Goal: Information Seeking & Learning: Learn about a topic

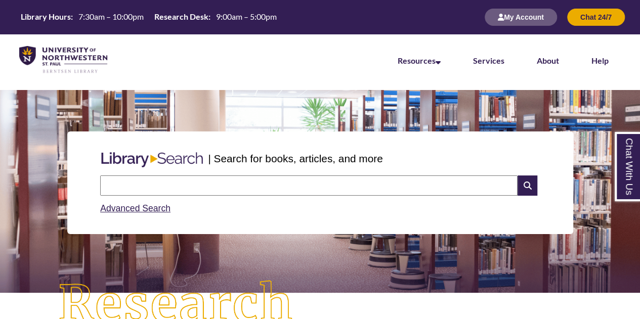
click at [286, 193] on input "text" at bounding box center [309, 186] width 418 height 20
paste input "**********"
type input "**********"
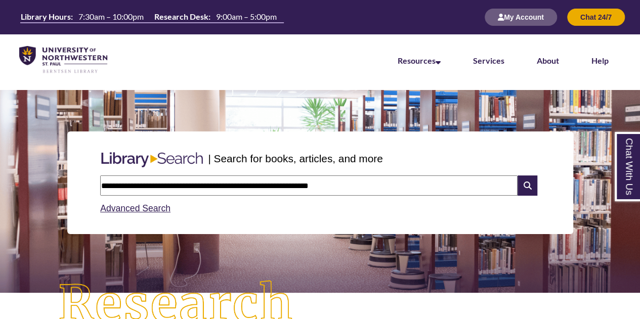
scroll to position [224, 0]
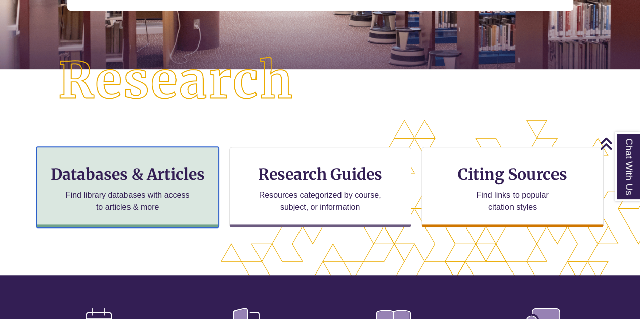
click at [94, 198] on p "Find library databases with access to articles & more" at bounding box center [128, 201] width 132 height 24
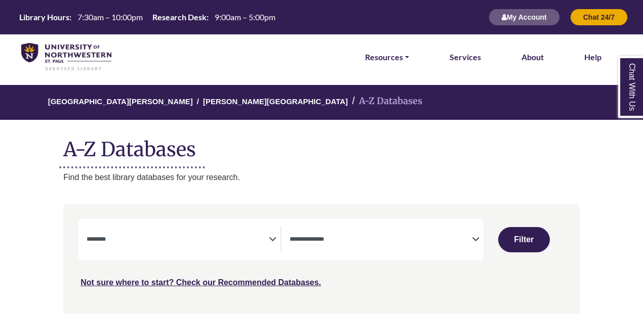
select select "Database Subject Filter"
select select "Database Types Filter"
select select "Database Subject Filter"
select select "Database Types Filter"
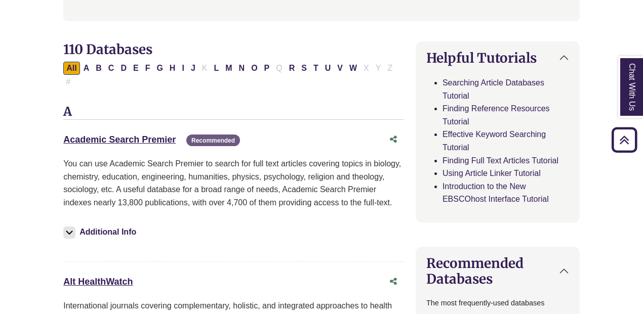
scroll to position [296, 0]
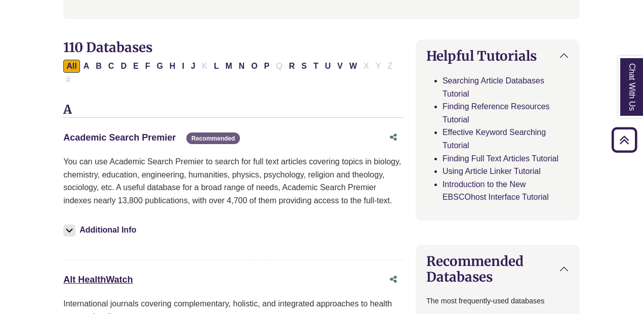
click at [87, 133] on link "Academic Search Premier This link opens in a new window" at bounding box center [119, 138] width 112 height 10
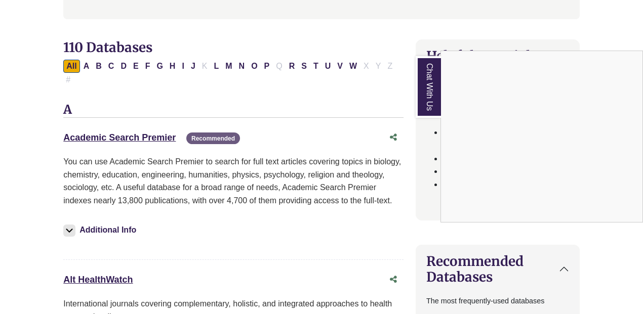
click at [138, 125] on div "Chat With Us" at bounding box center [321, 157] width 643 height 314
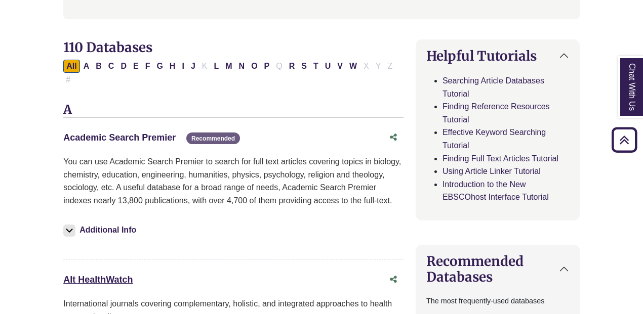
click at [145, 133] on link "Academic Search Premier This link opens in a new window" at bounding box center [119, 138] width 112 height 10
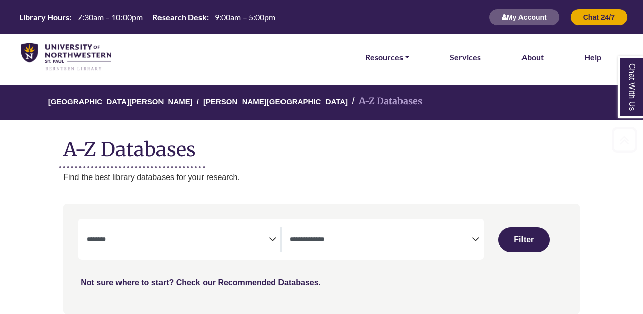
select select "Database Subject Filter"
select select "Database Types Filter"
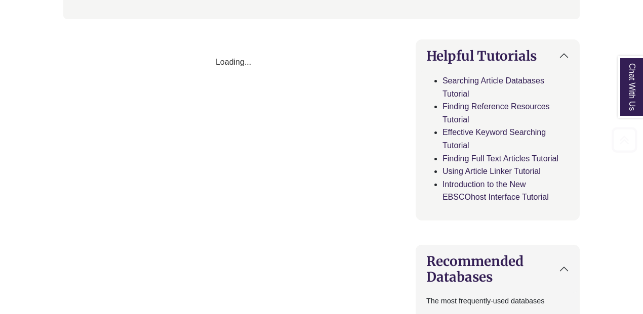
select select "Database Subject Filter"
select select "Database Types Filter"
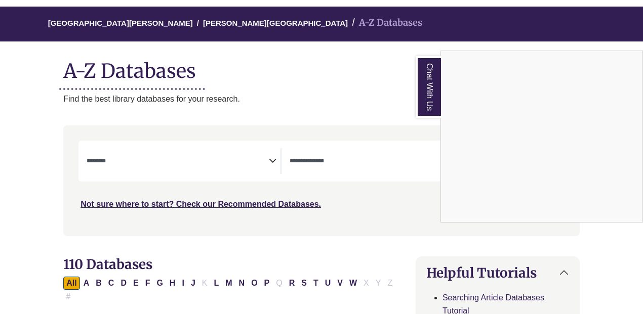
scroll to position [0, 0]
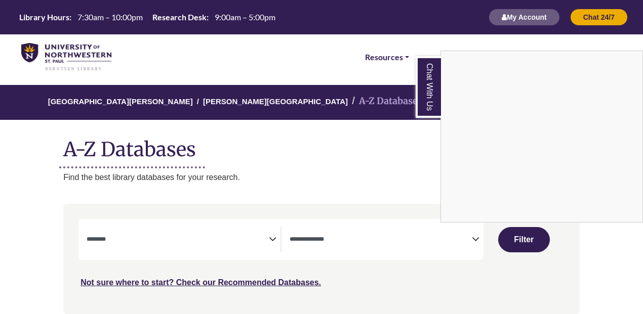
click at [398, 216] on div "Chat With Us" at bounding box center [321, 157] width 643 height 314
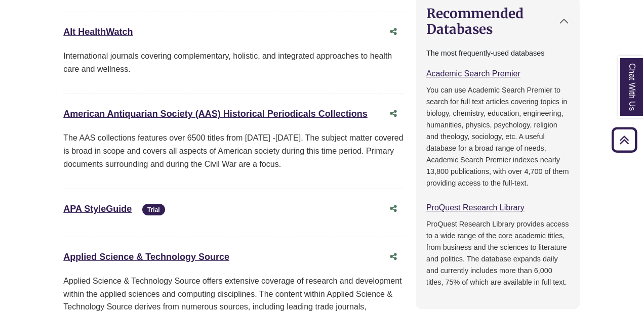
scroll to position [557, 0]
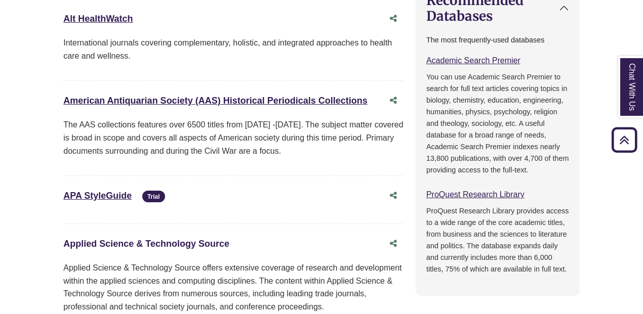
click at [223, 239] on link "Applied Science & Technology Source This link opens in a new window" at bounding box center [146, 244] width 166 height 10
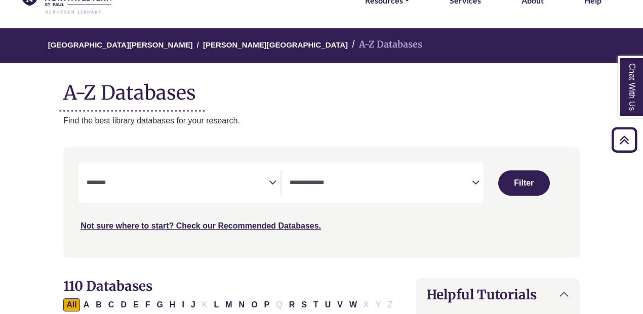
scroll to position [0, 0]
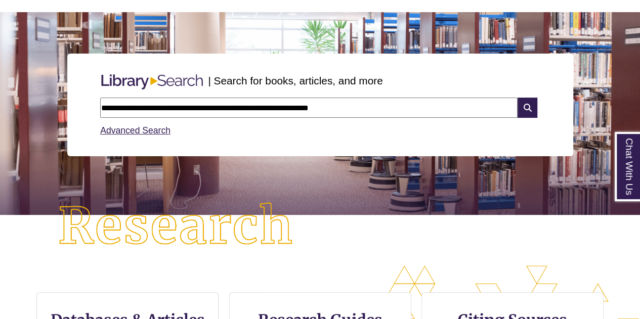
scroll to position [165, 0]
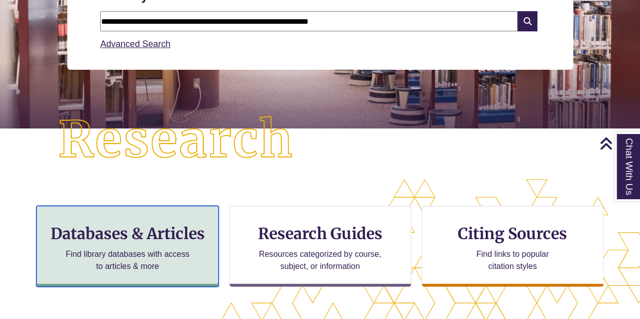
click at [150, 253] on p "Find library databases with access to articles & more" at bounding box center [128, 261] width 132 height 24
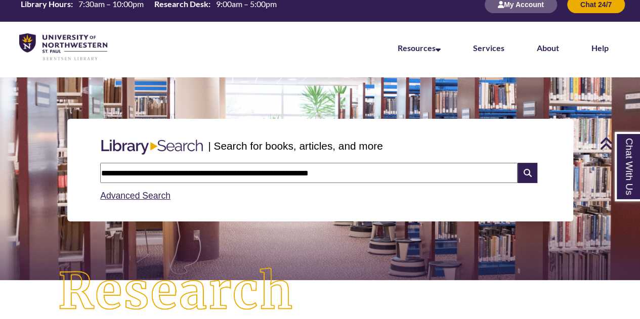
scroll to position [0, 0]
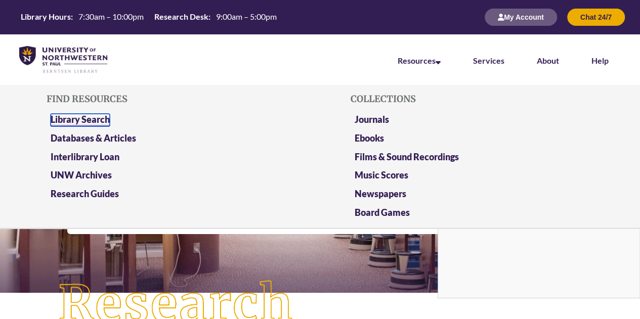
click at [92, 122] on link "Library Search" at bounding box center [80, 120] width 59 height 13
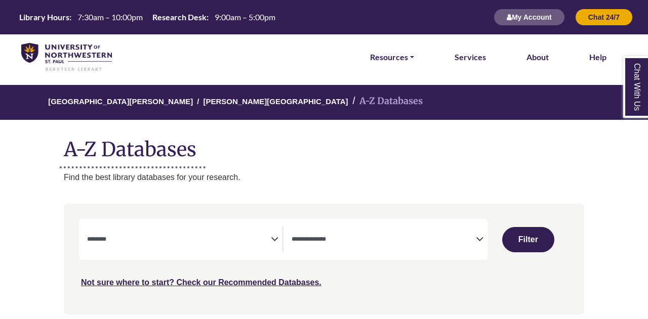
select select "Database Subject Filter"
select select "Database Types Filter"
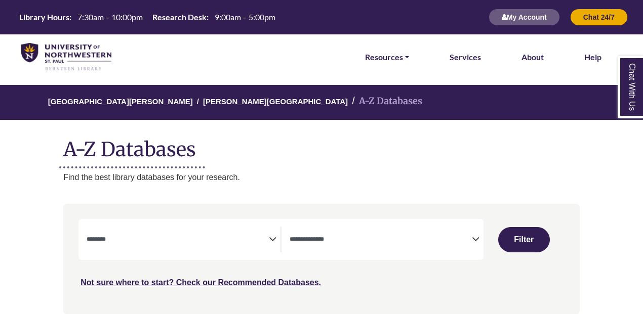
select select "Database Subject Filter"
select select "Database Types Filter"
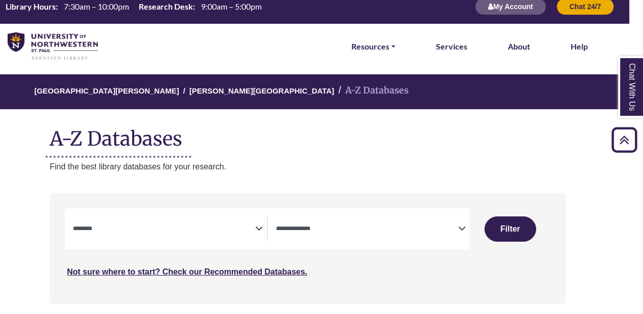
scroll to position [11, 14]
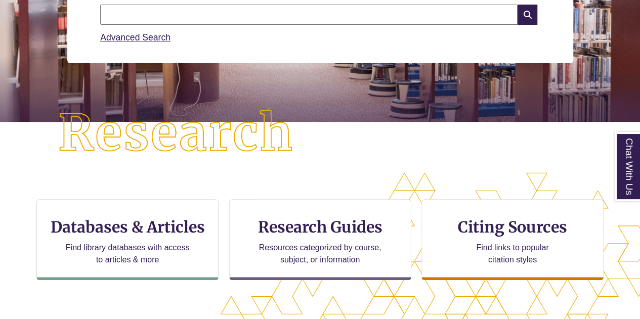
scroll to position [170, 0]
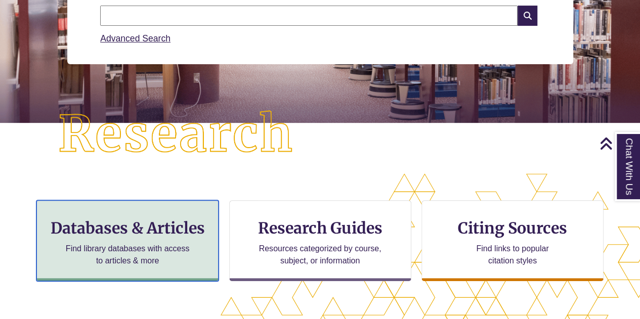
click at [116, 247] on p "Find library databases with access to articles & more" at bounding box center [128, 255] width 132 height 24
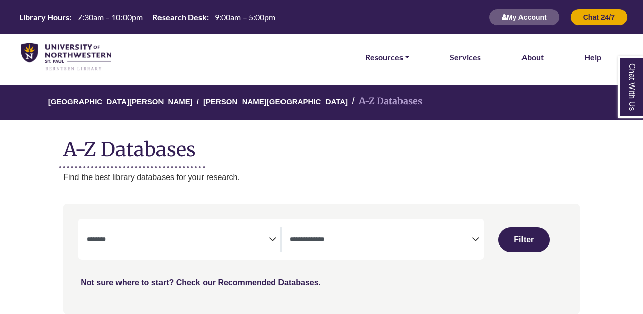
select select "Database Subject Filter"
select select "Database Types Filter"
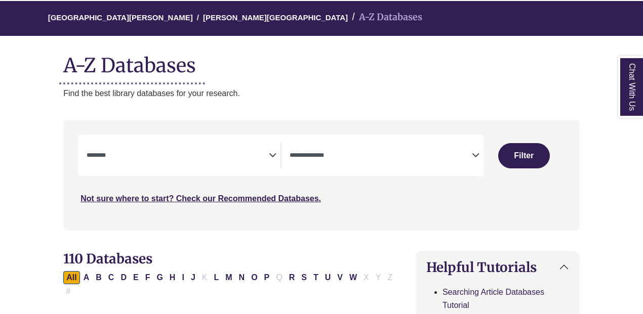
click at [355, 170] on div "**********" at bounding box center [280, 155] width 405 height 41
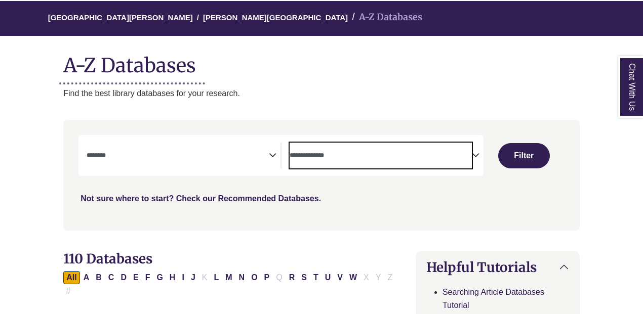
click at [407, 156] on textarea "Search" at bounding box center [381, 156] width 182 height 8
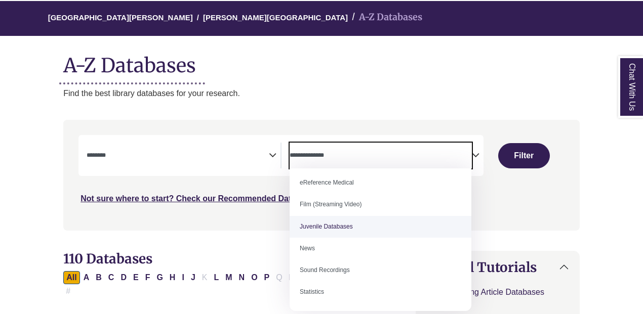
scroll to position [0, 0]
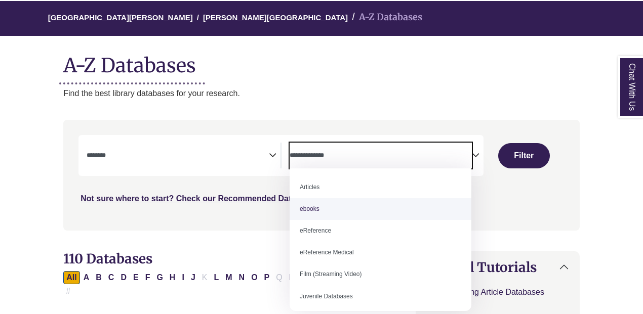
click at [461, 39] on div "University of Northwestern - St. Paul Berntsen Library A-Z Databases A-Z Databa…" at bounding box center [321, 50] width 547 height 99
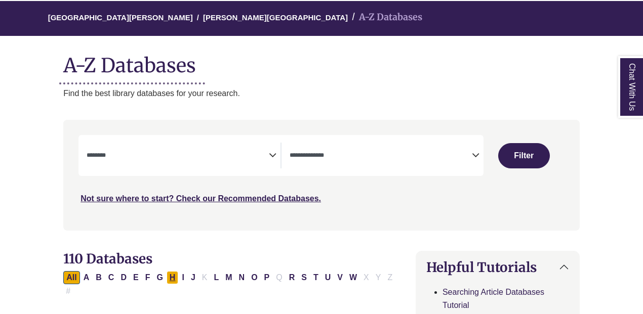
click at [172, 277] on button "H" at bounding box center [173, 277] width 12 height 13
select select "Database Subject Filter"
select select "Database Types Filter"
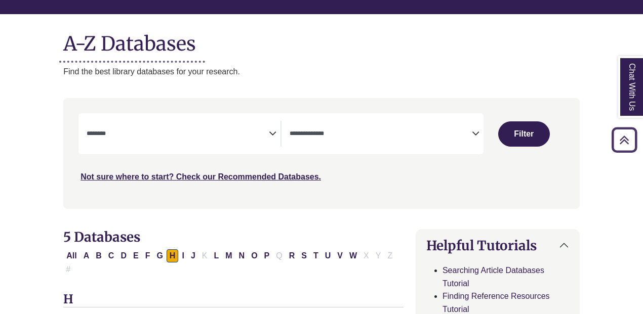
scroll to position [103, 0]
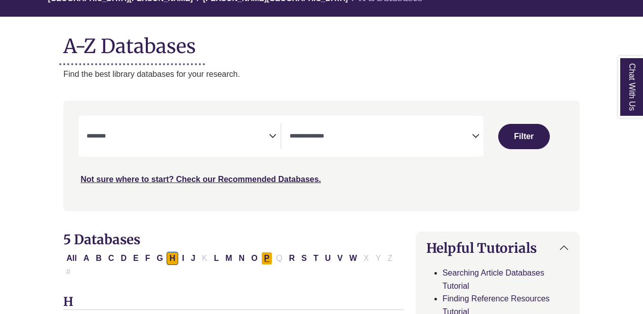
click at [262, 262] on button "P" at bounding box center [267, 258] width 12 height 13
select select "Database Subject Filter"
select select "Database Types Filter"
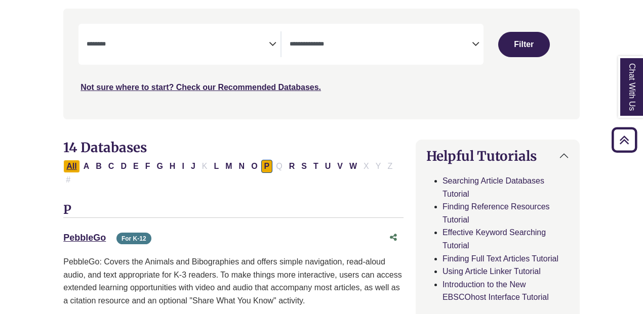
click at [70, 170] on button "All" at bounding box center [71, 166] width 16 height 13
select select "Database Subject Filter"
select select "Database Types Filter"
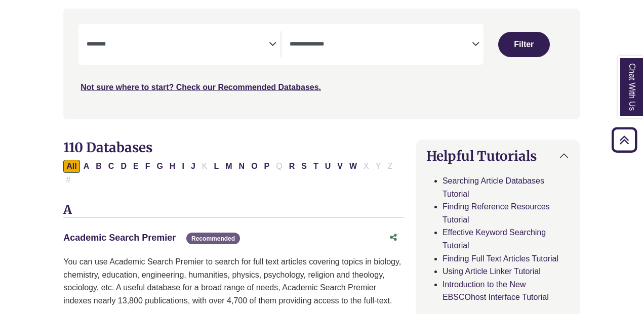
click at [100, 233] on link "Academic Search Premier This link opens in a new window" at bounding box center [119, 238] width 112 height 10
